Goal: Task Accomplishment & Management: Manage account settings

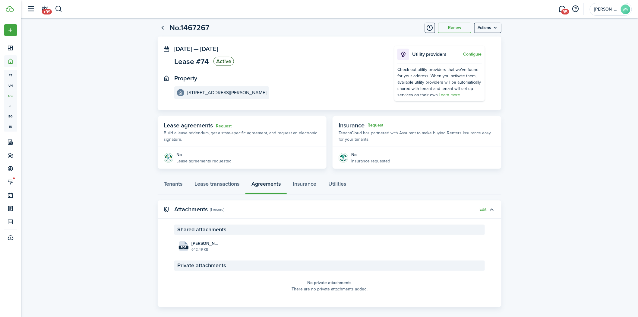
scroll to position [13, 0]
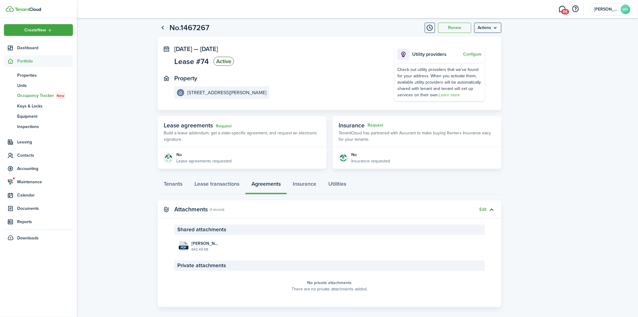
click at [25, 154] on span "Contacts" at bounding box center [45, 155] width 56 height 6
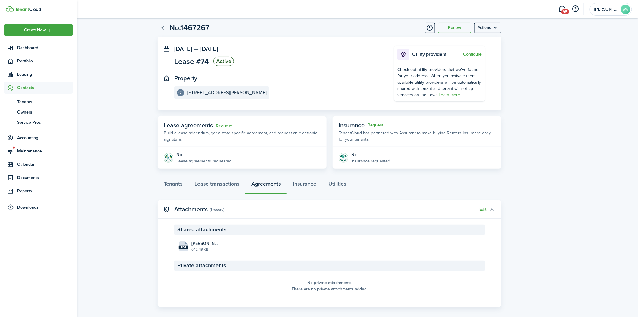
click at [29, 102] on span "Tenants" at bounding box center [45, 102] width 56 height 6
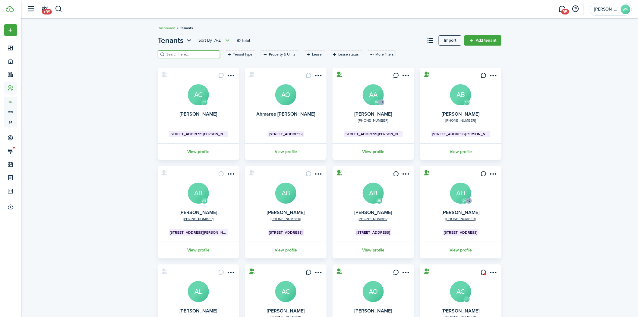
click at [175, 53] on input "search" at bounding box center [191, 55] width 53 height 6
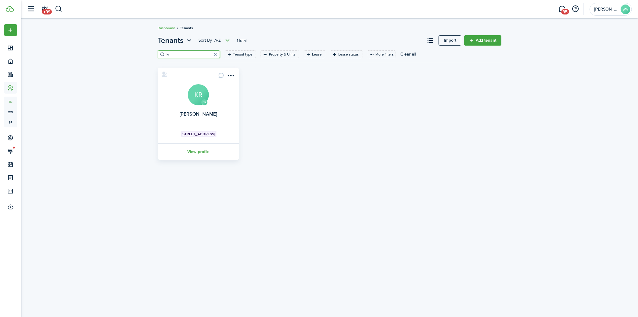
type input "kr"
click at [192, 143] on link "View profile" at bounding box center [198, 151] width 83 height 17
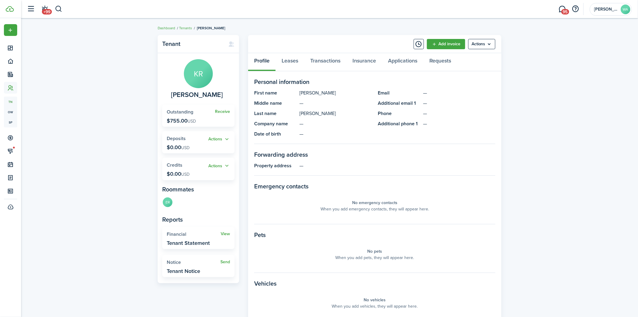
click at [489, 45] on menu-btn "Actions" at bounding box center [481, 44] width 27 height 10
click at [482, 55] on link "Edit" at bounding box center [469, 57] width 53 height 10
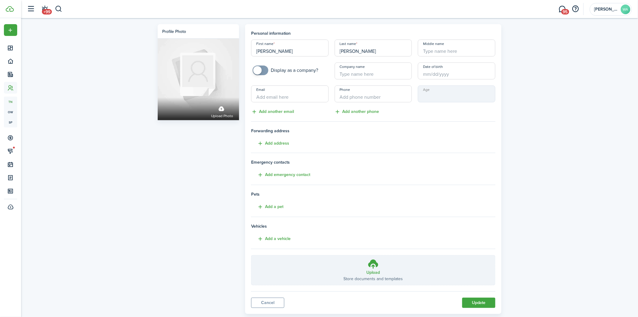
click at [305, 99] on input "Email" at bounding box center [289, 93] width 77 height 17
type input "[EMAIL_ADDRESS][DOMAIN_NAME]"
drag, startPoint x: 357, startPoint y: 101, endPoint x: 358, endPoint y: 96, distance: 4.5
click at [358, 97] on input "+1" at bounding box center [373, 93] width 77 height 17
type input "[PHONE_NUMBER]"
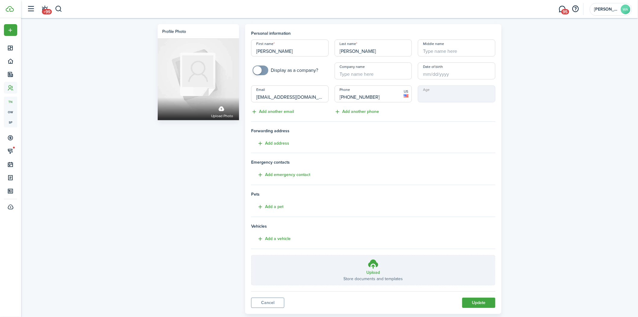
click at [477, 301] on button "Update" at bounding box center [478, 302] width 33 height 10
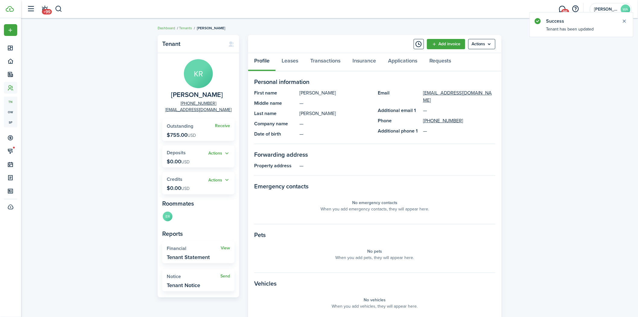
click at [483, 42] on menu-btn "Actions" at bounding box center [481, 44] width 27 height 10
click at [481, 65] on button "Send Connection" at bounding box center [469, 67] width 53 height 10
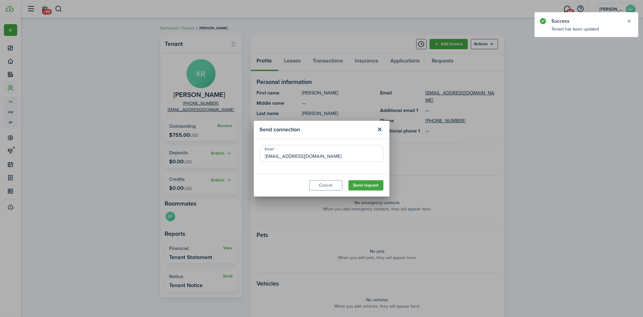
click at [366, 181] on button "Send request" at bounding box center [365, 185] width 35 height 10
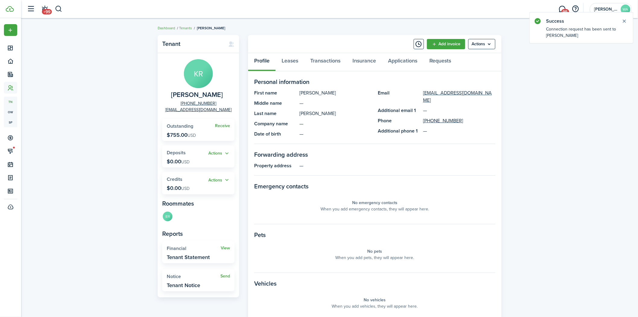
click at [625, 20] on button "Close notify" at bounding box center [624, 21] width 8 height 8
click at [185, 27] on link "Tenants" at bounding box center [185, 27] width 13 height 5
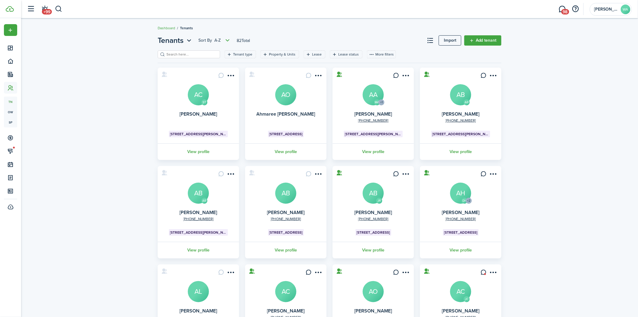
click at [200, 55] on input "search" at bounding box center [191, 55] width 53 height 6
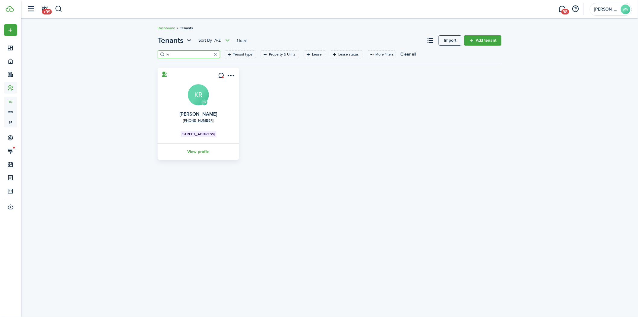
type input "kr"
drag, startPoint x: 268, startPoint y: 149, endPoint x: 268, endPoint y: 145, distance: 3.7
click at [268, 148] on div "ER [PHONE_NUMBER] [PERSON_NAME] KR [STREET_ADDRESS] View profile" at bounding box center [330, 114] width 350 height 92
click at [219, 75] on icon at bounding box center [221, 75] width 6 height 6
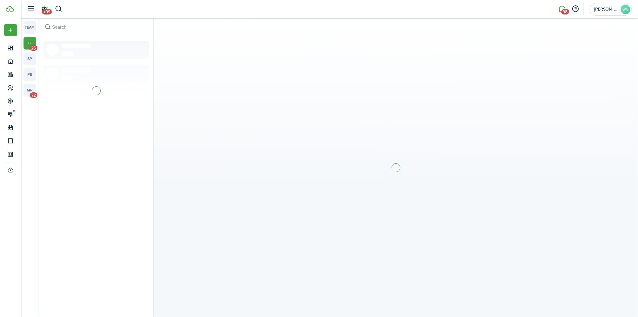
click at [33, 85] on link "mr 72" at bounding box center [30, 90] width 13 height 13
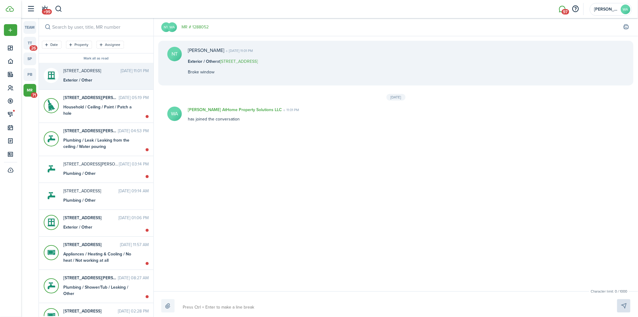
click at [30, 41] on link "tt 26" at bounding box center [30, 43] width 13 height 13
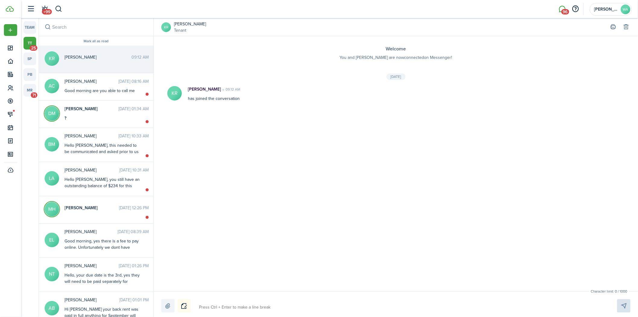
click at [85, 93] on div "Good morning are you able to call me" at bounding box center [102, 90] width 75 height 6
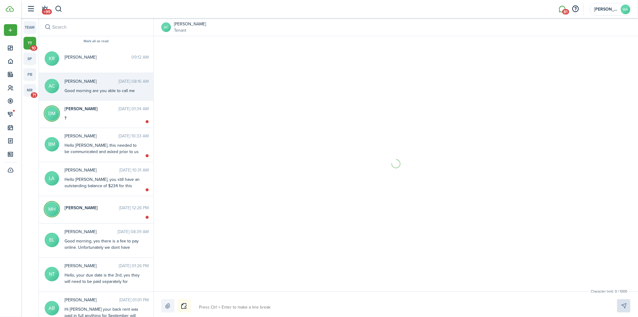
scroll to position [394, 0]
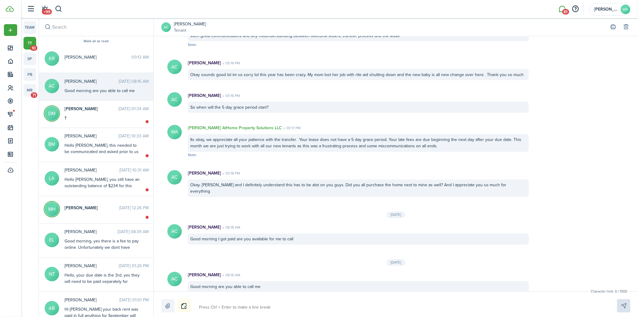
click at [95, 115] on div "?" at bounding box center [102, 118] width 75 height 6
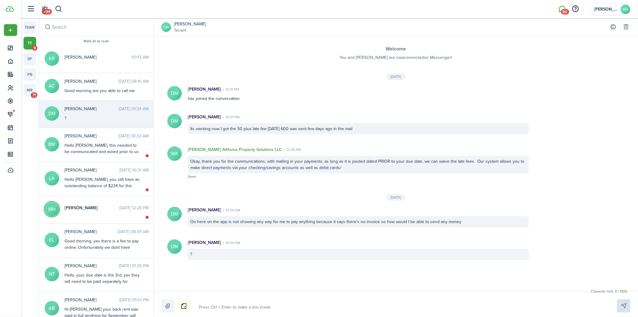
click at [227, 304] on textarea at bounding box center [401, 307] width 408 height 10
click at [168, 25] on avatar-text "DM" at bounding box center [166, 27] width 10 height 10
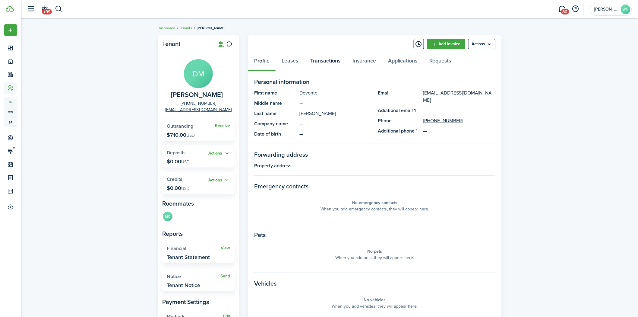
click at [332, 57] on link "Transactions" at bounding box center [325, 62] width 42 height 18
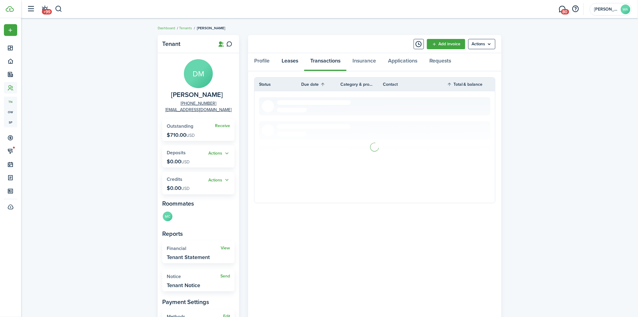
click at [288, 60] on link "Leases" at bounding box center [290, 62] width 29 height 18
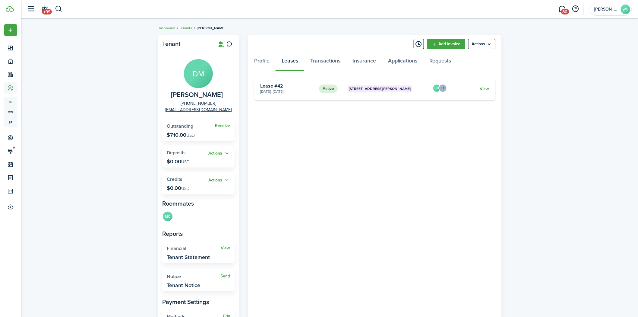
click at [487, 86] on link "View" at bounding box center [484, 89] width 9 height 6
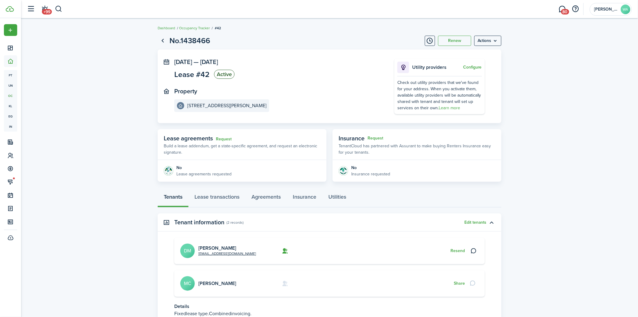
click at [458, 250] on button "Resend" at bounding box center [457, 250] width 14 height 5
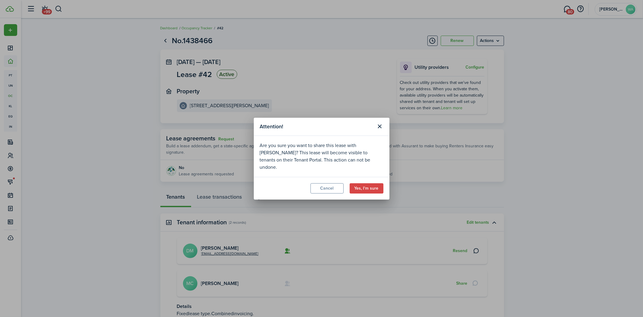
click at [365, 183] on button "Yes, I'm sure" at bounding box center [367, 188] width 34 height 10
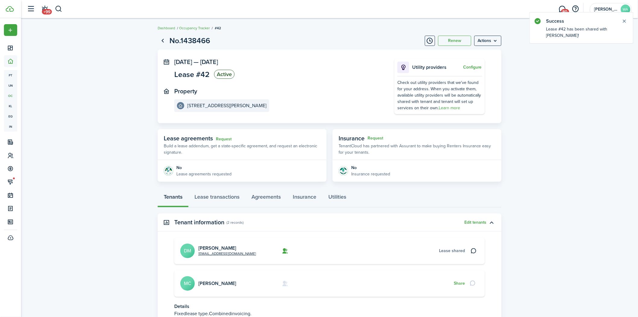
click at [213, 246] on link "[PERSON_NAME]" at bounding box center [217, 247] width 38 height 7
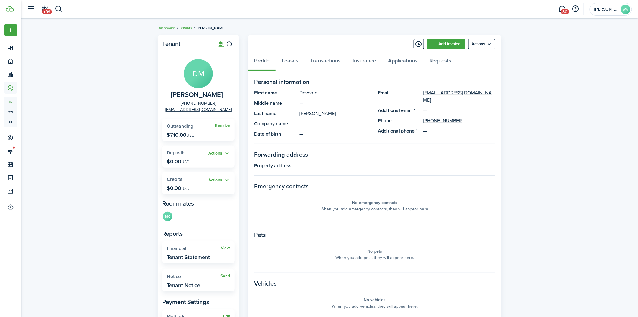
click at [477, 41] on menu-btn "Actions" at bounding box center [481, 44] width 27 height 10
click at [466, 65] on button "Remove Connection" at bounding box center [469, 67] width 53 height 10
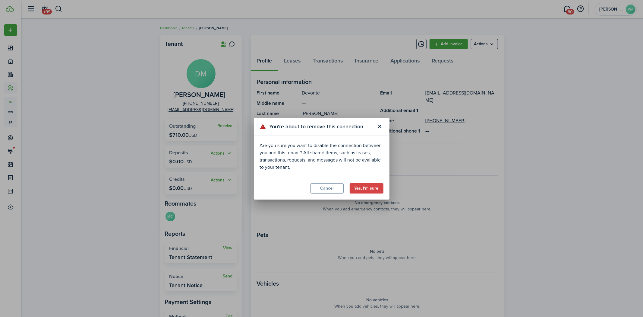
click at [366, 186] on button "Yes, I'm sure" at bounding box center [367, 188] width 34 height 10
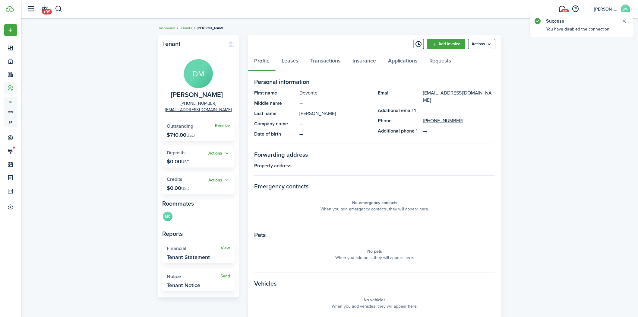
drag, startPoint x: 476, startPoint y: 39, endPoint x: 475, endPoint y: 43, distance: 3.1
click at [476, 39] on menu-btn "Actions" at bounding box center [481, 44] width 27 height 10
click at [457, 68] on button "Send Connection" at bounding box center [469, 67] width 53 height 10
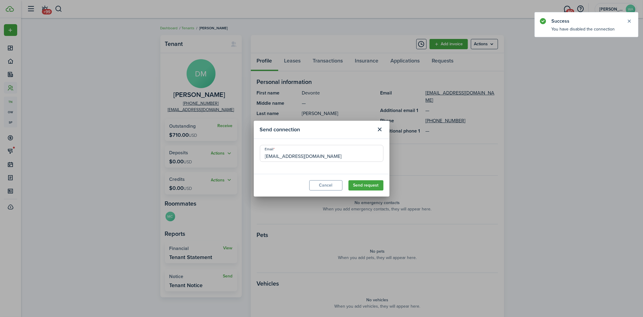
click at [374, 180] on button "Send request" at bounding box center [365, 185] width 35 height 10
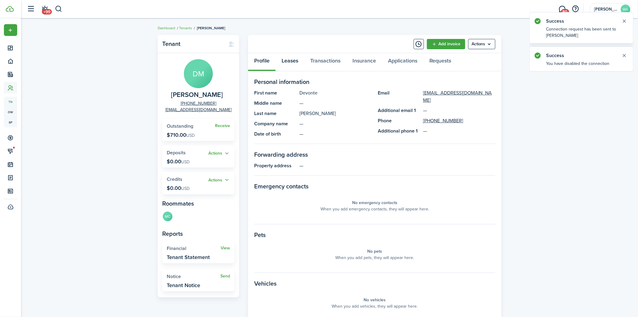
click at [287, 64] on link "Leases" at bounding box center [290, 62] width 29 height 18
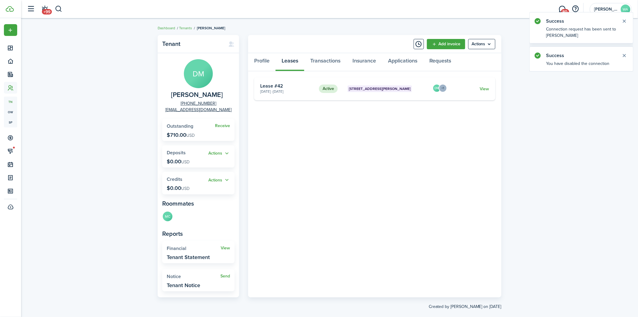
click at [487, 88] on link "View" at bounding box center [484, 89] width 9 height 6
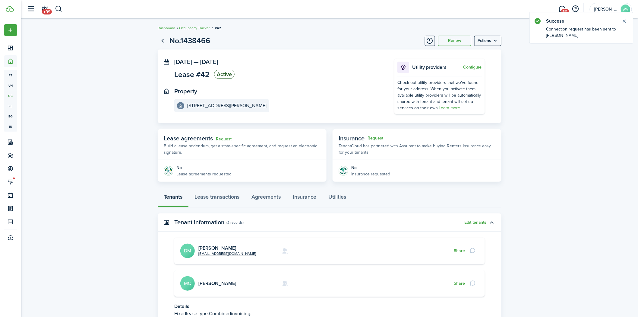
click at [461, 252] on button "Share" at bounding box center [459, 250] width 11 height 5
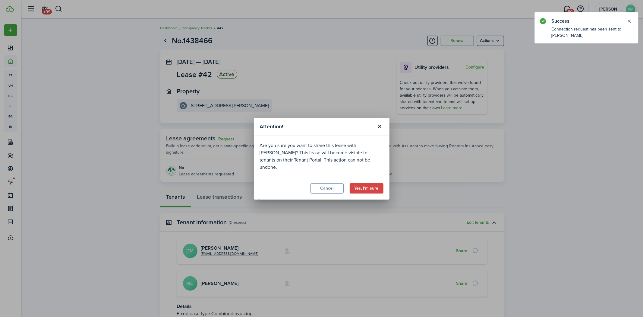
drag, startPoint x: 373, startPoint y: 182, endPoint x: 327, endPoint y: 131, distance: 68.7
click at [373, 183] on button "Yes, I'm sure" at bounding box center [367, 188] width 34 height 10
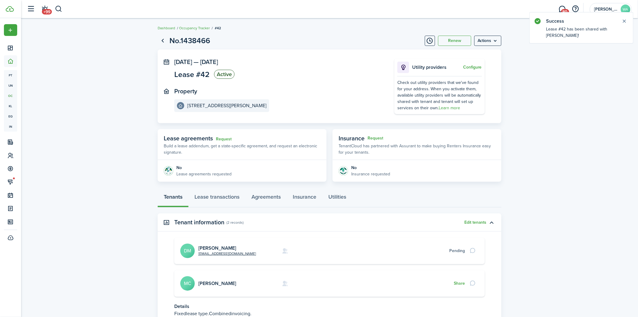
click at [562, 8] on link "80" at bounding box center [561, 9] width 11 height 15
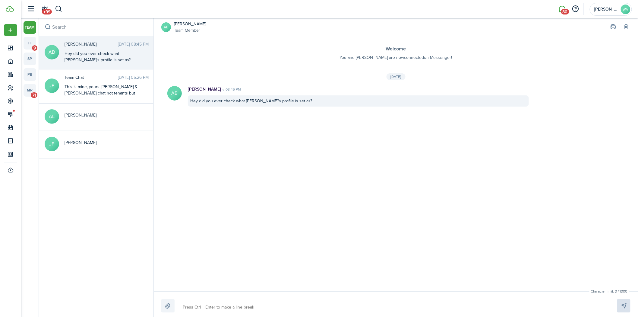
click at [33, 43] on link "tt 9" at bounding box center [30, 43] width 13 height 13
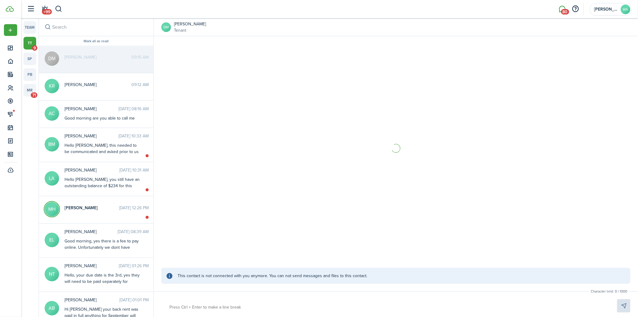
scroll to position [76, 0]
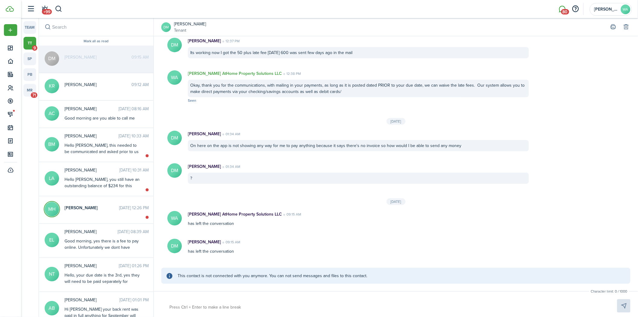
click at [93, 151] on div "Hello [PERSON_NAME], this needed to be communicated and asked prior to us reach…" at bounding box center [102, 161] width 75 height 38
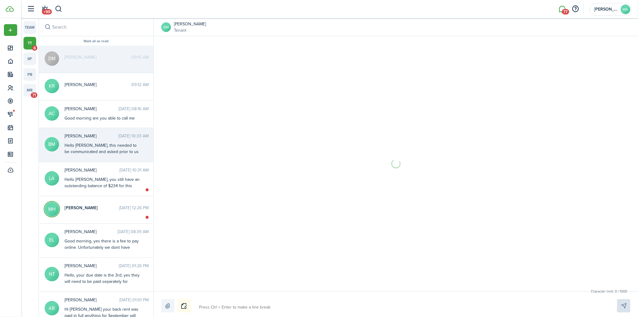
scroll to position [246, 0]
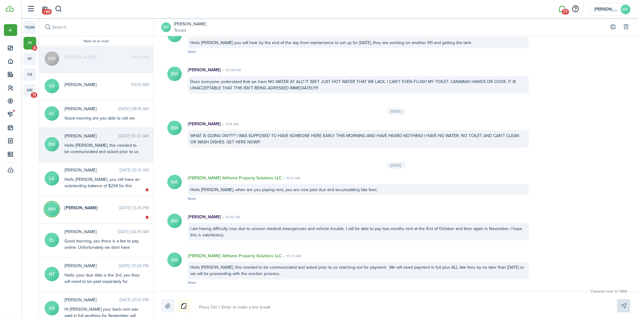
click at [234, 306] on textarea at bounding box center [401, 307] width 408 height 10
click at [100, 110] on span "[PERSON_NAME]" at bounding box center [92, 109] width 54 height 6
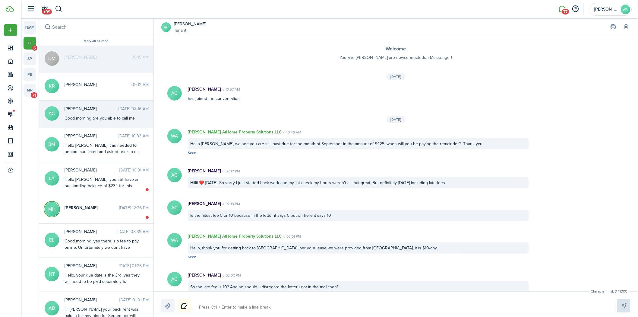
scroll to position [394, 0]
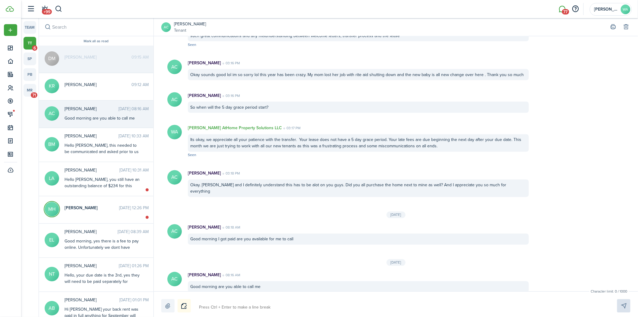
drag, startPoint x: 89, startPoint y: 94, endPoint x: 89, endPoint y: 83, distance: 10.6
click at [89, 89] on messenger-thread-item "KR [PERSON_NAME] 09:12 AM" at bounding box center [96, 86] width 115 height 27
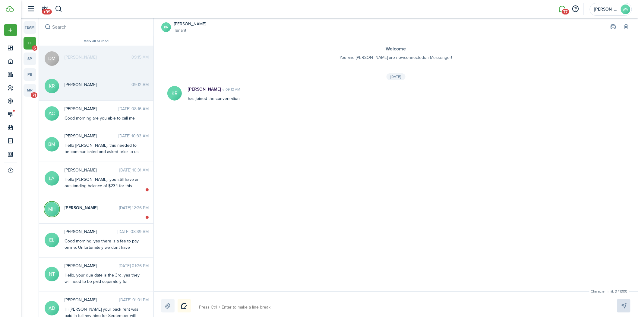
click at [96, 58] on span "[PERSON_NAME]" at bounding box center [98, 57] width 67 height 6
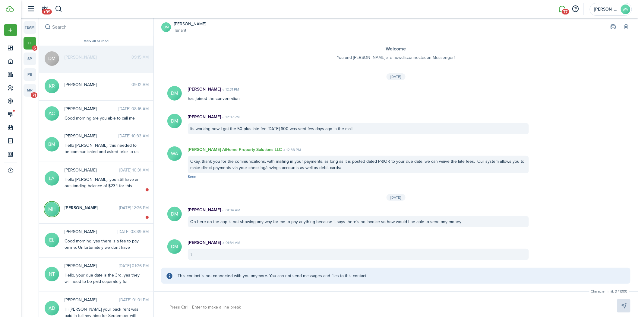
scroll to position [76, 0]
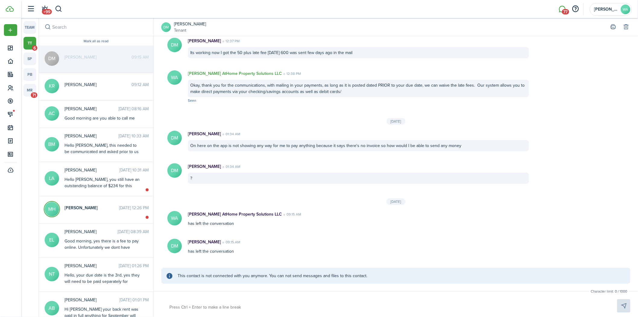
click at [208, 310] on messenger-sender-message at bounding box center [386, 307] width 438 height 10
click at [177, 305] on messenger-sender-message at bounding box center [386, 307] width 438 height 10
click at [102, 177] on div "Hello [PERSON_NAME], you still have an outstanding balance of $234 for this mon…" at bounding box center [102, 192] width 75 height 32
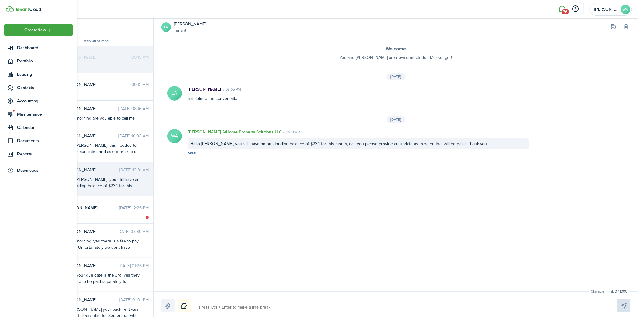
click at [30, 89] on span "Contacts" at bounding box center [45, 87] width 56 height 6
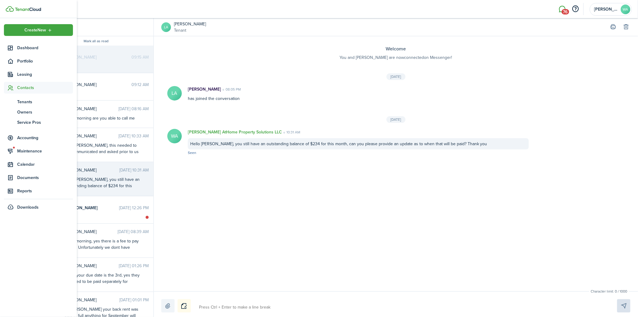
click at [27, 101] on span "Tenants" at bounding box center [45, 102] width 56 height 6
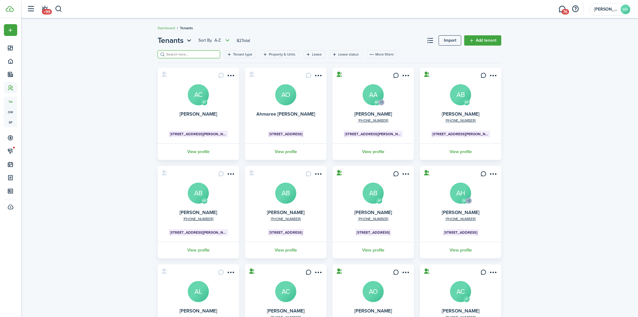
click at [192, 56] on input "search" at bounding box center [191, 55] width 53 height 6
type input "[PERSON_NAME]"
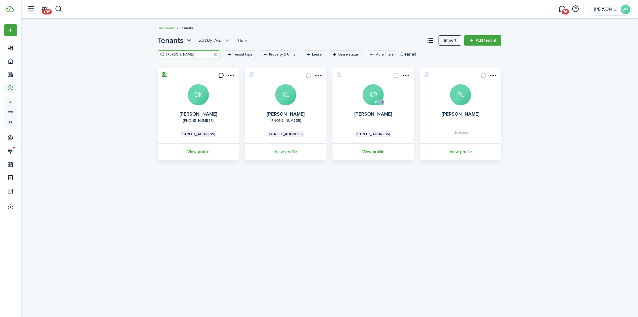
click at [295, 149] on link "View profile" at bounding box center [285, 151] width 83 height 17
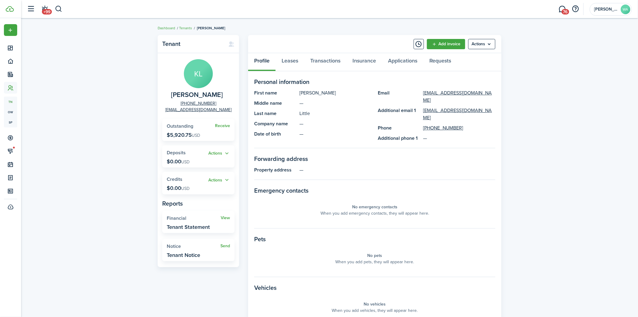
click at [486, 39] on menu-btn "Actions" at bounding box center [481, 44] width 27 height 10
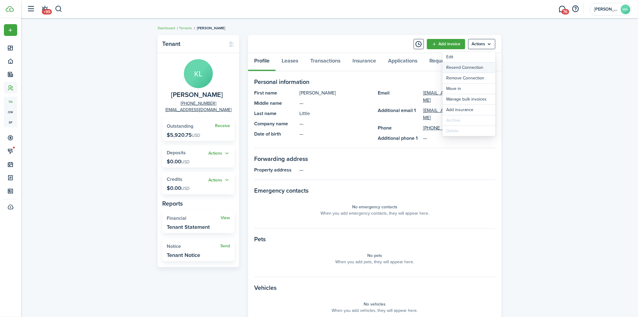
click at [476, 66] on button "Resend Connection" at bounding box center [469, 67] width 53 height 10
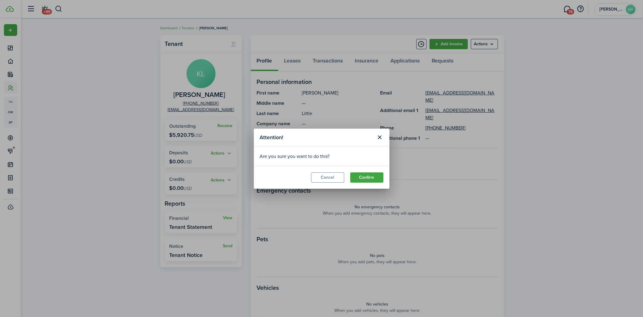
click at [370, 176] on button "Confirm" at bounding box center [366, 177] width 33 height 10
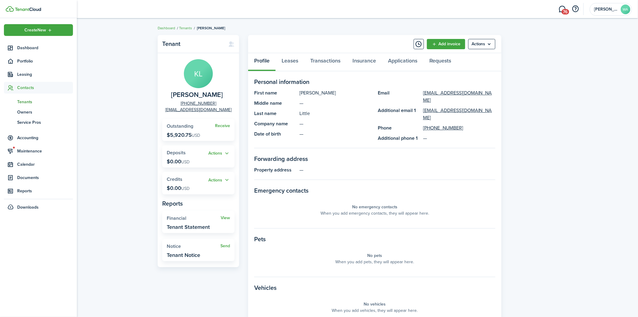
click at [33, 64] on span "Portfolio" at bounding box center [45, 61] width 56 height 6
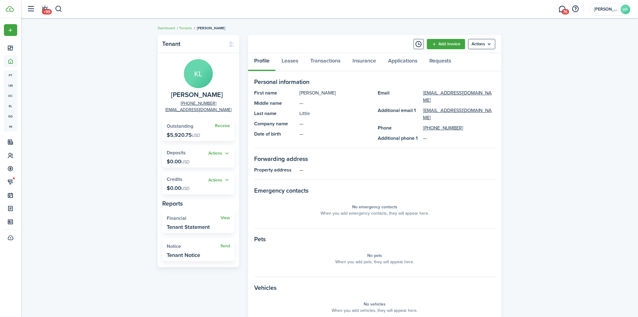
click at [118, 85] on div "Tenant KL [PERSON_NAME] [PHONE_NUMBER] [EMAIL_ADDRESS][DOMAIN_NAME] Receive Out…" at bounding box center [329, 210] width 617 height 357
click at [189, 27] on link "Tenants" at bounding box center [185, 27] width 13 height 5
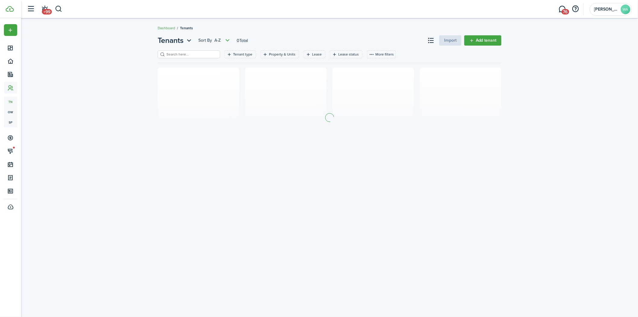
click at [177, 53] on input "search" at bounding box center [191, 55] width 53 height 6
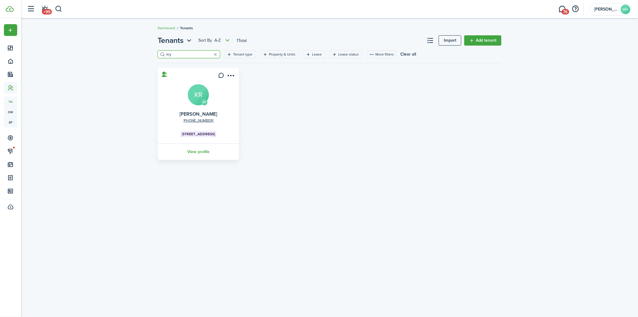
type input "kry"
click at [204, 150] on link "View profile" at bounding box center [198, 151] width 83 height 17
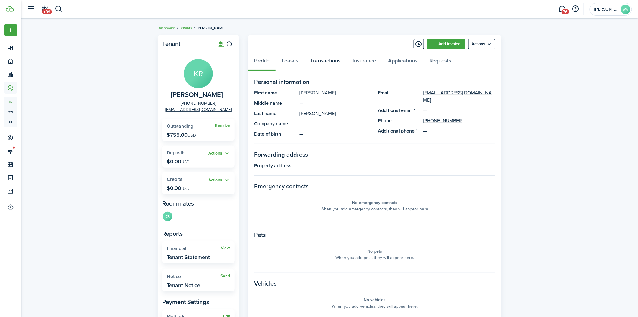
click at [326, 57] on link "Transactions" at bounding box center [325, 62] width 42 height 18
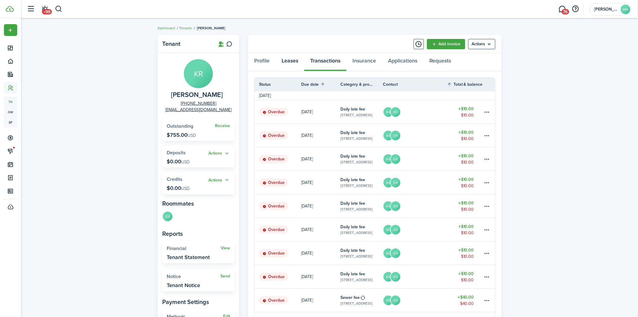
drag, startPoint x: 294, startPoint y: 65, endPoint x: 312, endPoint y: 61, distance: 18.1
click at [294, 65] on link "Leases" at bounding box center [290, 62] width 29 height 18
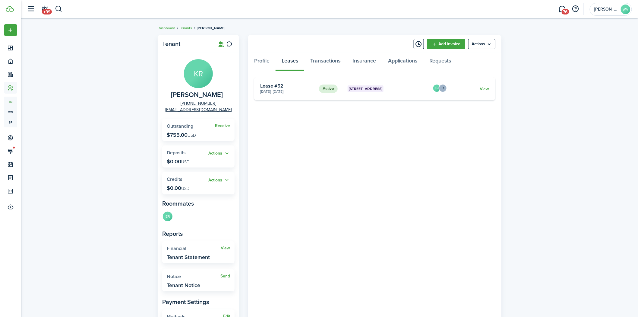
click at [486, 89] on link "View" at bounding box center [484, 89] width 9 height 6
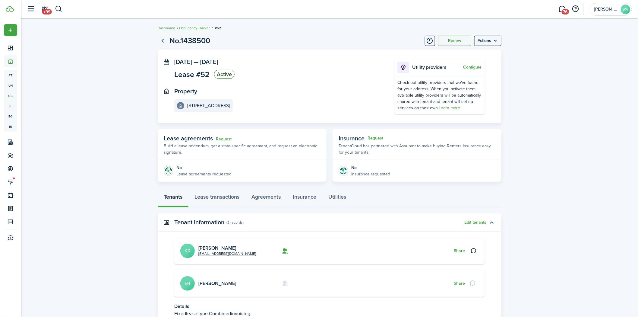
click at [461, 250] on button "Share" at bounding box center [459, 250] width 11 height 5
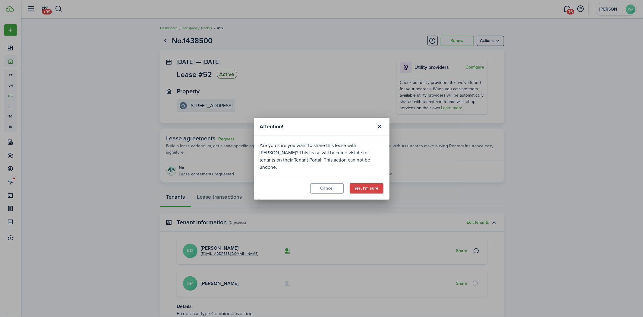
click at [371, 186] on button "Yes, I'm sure" at bounding box center [367, 188] width 34 height 10
